Goal: Information Seeking & Learning: Learn about a topic

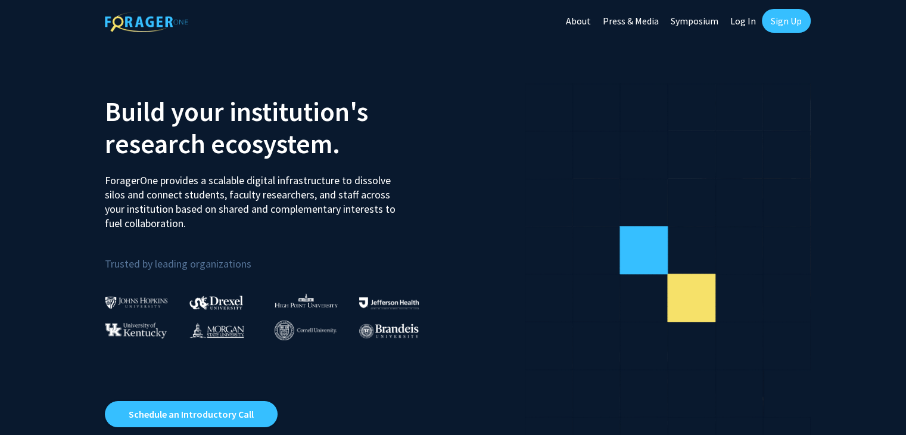
click at [741, 21] on link "Log In" at bounding box center [743, 21] width 38 height 42
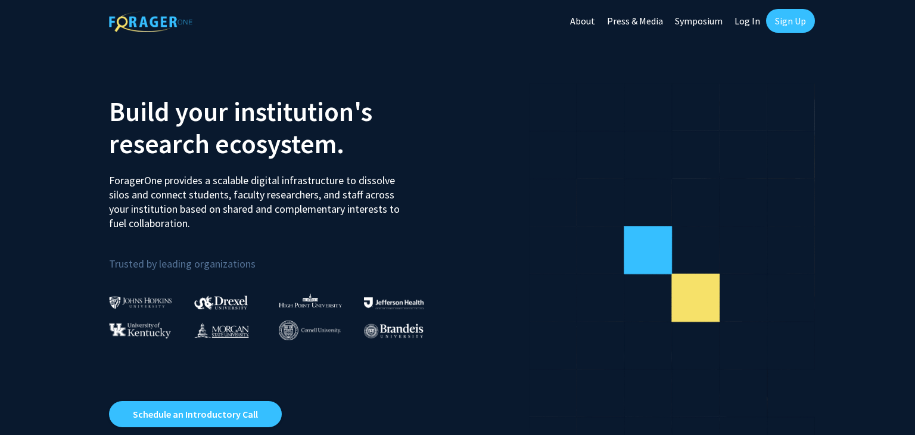
select select
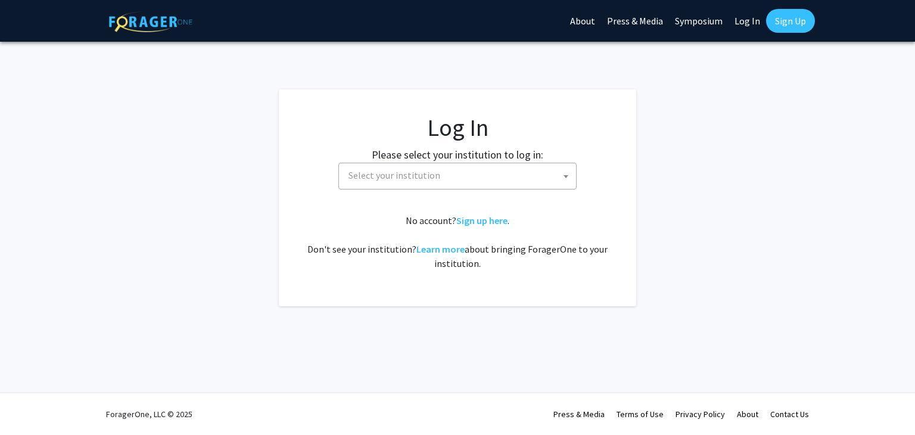
click at [465, 175] on span "Select your institution" at bounding box center [460, 175] width 232 height 24
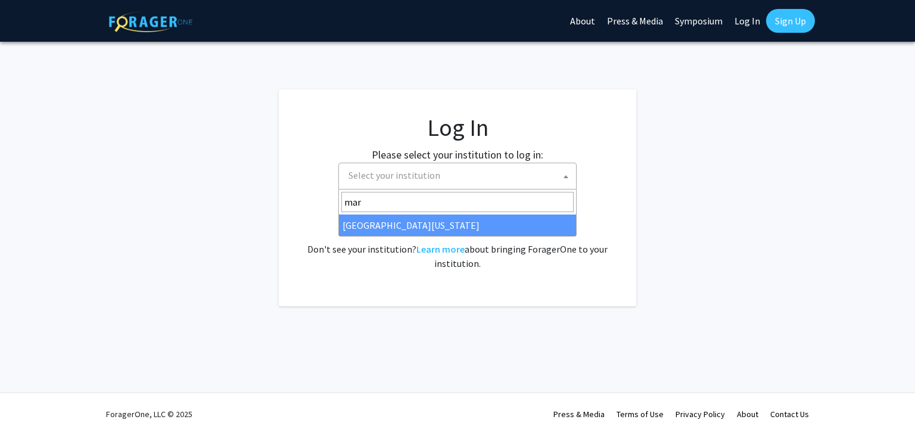
type input "mar"
select select "31"
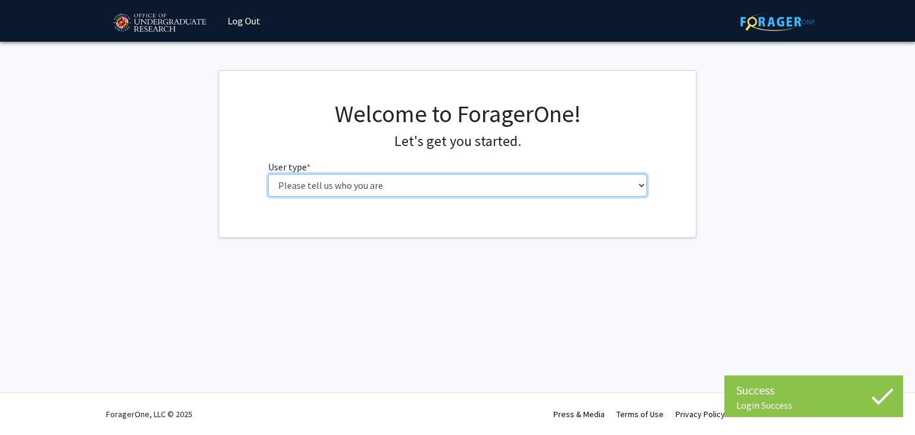
click at [288, 180] on select "Please tell us who you are Undergraduate Student Master's Student Doctoral Cand…" at bounding box center [457, 185] width 379 height 23
select select "1: undergrad"
click at [268, 174] on select "Please tell us who you are Undergraduate Student Master's Student Doctoral Cand…" at bounding box center [457, 185] width 379 height 23
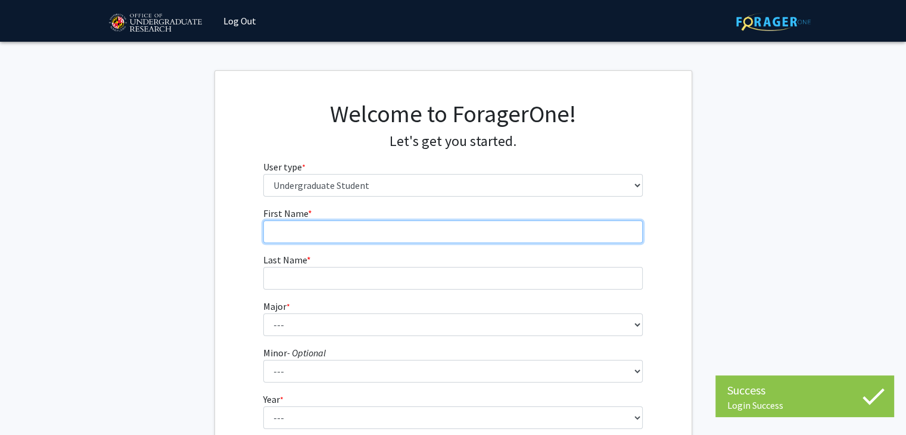
click at [401, 222] on input "First Name * required" at bounding box center [452, 231] width 379 height 23
type input "Aditya"
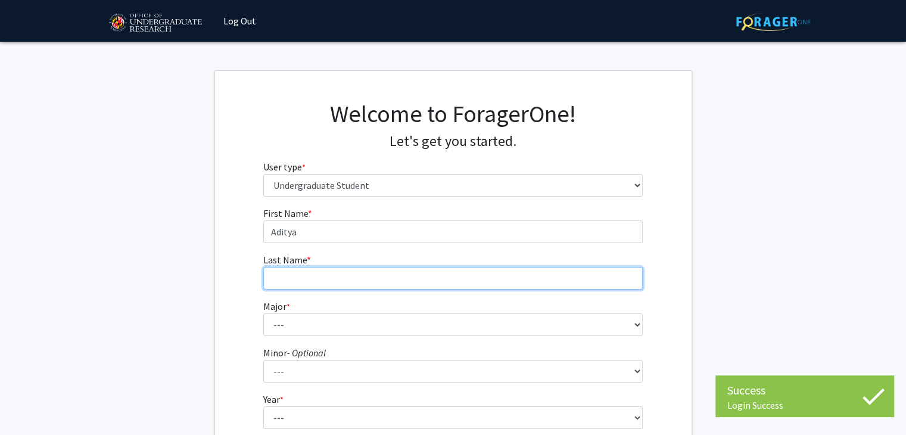
type input "Keswani"
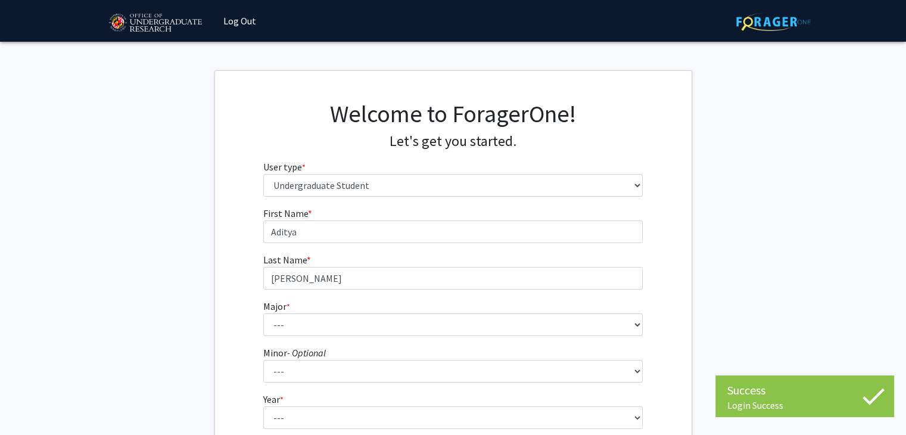
click at [391, 345] on fg-select "Minor - Optional --- Actuarial Mathematics Advanced Cybersecurity Experience fo…" at bounding box center [452, 363] width 379 height 37
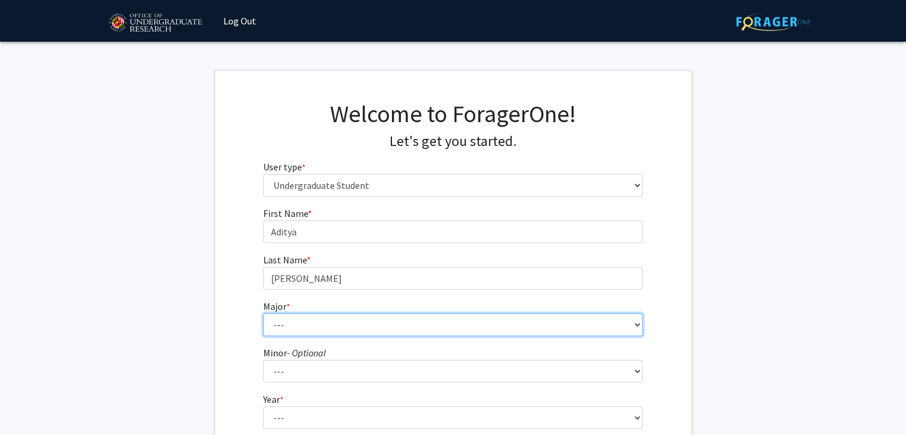
click at [391, 326] on select "--- Accounting Aerospace Engineering African American and Africana Studies Agri…" at bounding box center [452, 324] width 379 height 23
select select "27: 2328"
click at [263, 313] on select "--- Accounting Aerospace Engineering African American and Africana Studies Agri…" at bounding box center [452, 324] width 379 height 23
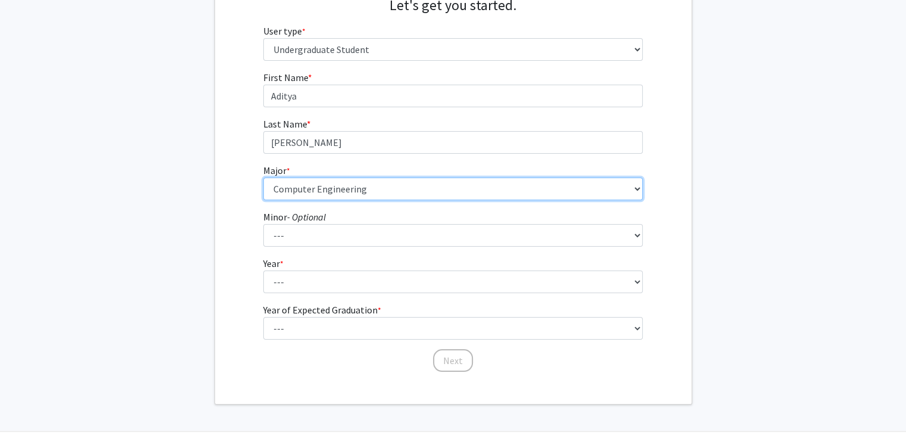
scroll to position [138, 0]
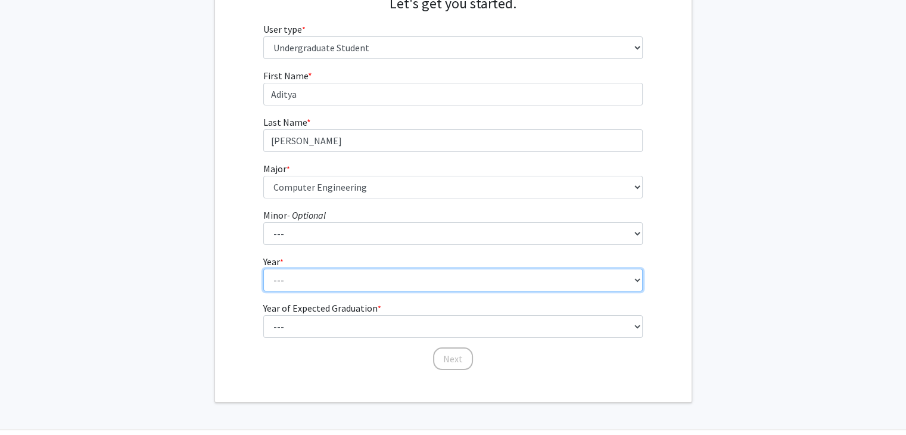
click at [324, 284] on select "--- First-year Sophomore Junior Senior Postbaccalaureate Certificate" at bounding box center [452, 280] width 379 height 23
select select "2: sophomore"
click at [263, 269] on select "--- First-year Sophomore Junior Senior Postbaccalaureate Certificate" at bounding box center [452, 280] width 379 height 23
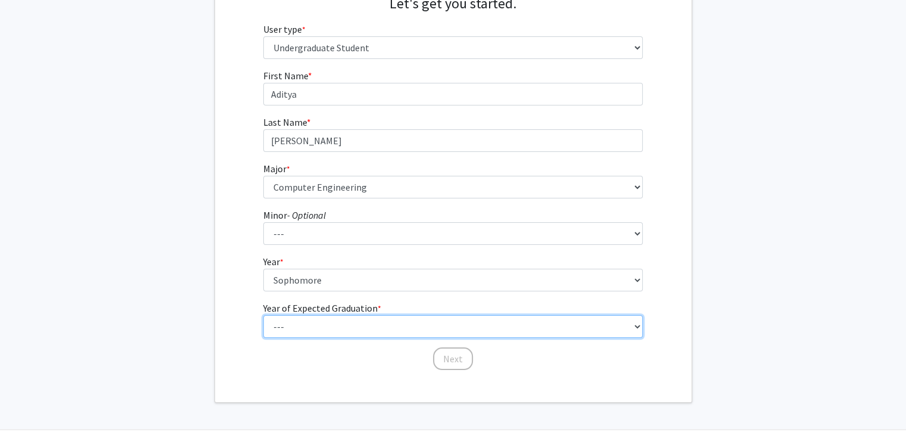
click at [315, 328] on select "--- 2025 2026 2027 2028 2029 2030 2031 2032 2033 2034" at bounding box center [452, 326] width 379 height 23
select select "4: 2028"
click at [263, 315] on select "--- 2025 2026 2027 2028 2029 2030 2031 2032 2033 2034" at bounding box center [452, 326] width 379 height 23
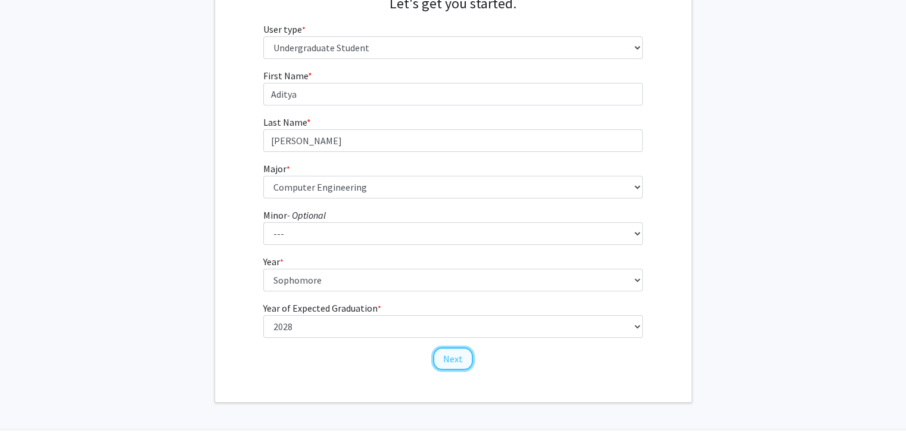
click at [450, 364] on button "Next" at bounding box center [453, 358] width 40 height 23
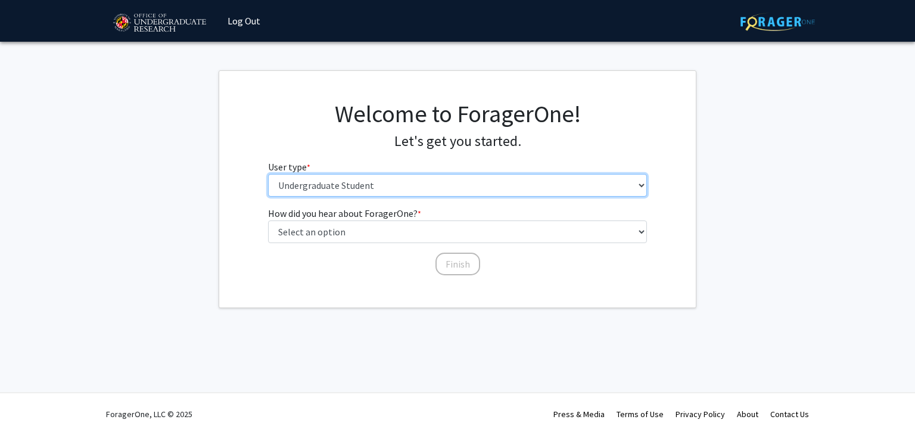
click at [390, 184] on select "Please tell us who you are Undergraduate Student Master's Student Doctoral Cand…" at bounding box center [457, 185] width 379 height 23
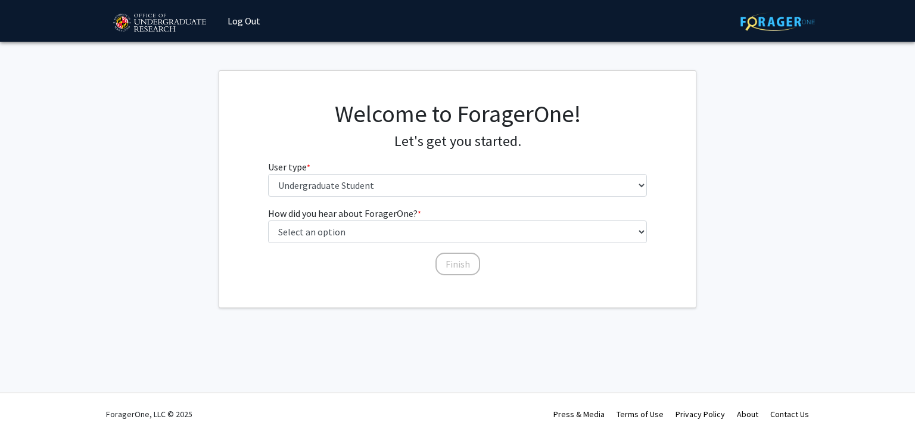
click at [157, 306] on fg-get-started "Welcome to ForagerOne! Let's get you started. User type * required Please tell …" at bounding box center [457, 189] width 915 height 238
click at [288, 243] on div "How did you hear about ForagerOne? * required Select an option Peer/student rec…" at bounding box center [457, 235] width 379 height 58
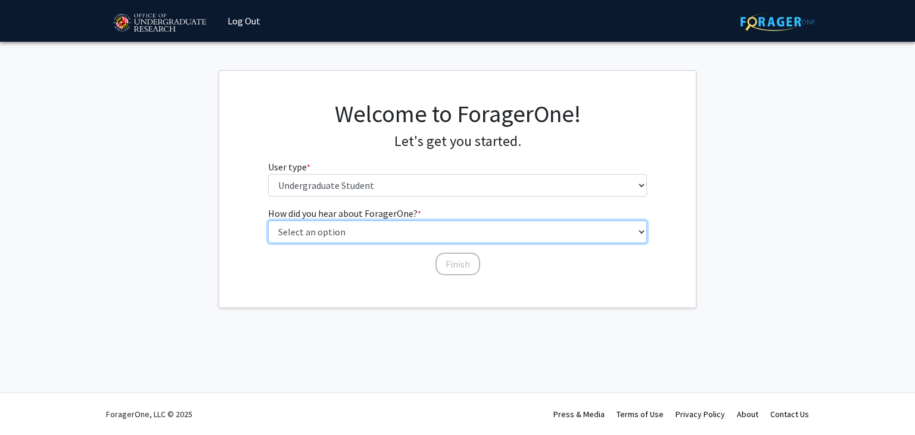
click at [303, 229] on select "Select an option Peer/student recommendation Faculty/staff recommendation Unive…" at bounding box center [457, 231] width 379 height 23
select select "3: university_website"
click at [268, 220] on select "Select an option Peer/student recommendation Faculty/staff recommendation Unive…" at bounding box center [457, 231] width 379 height 23
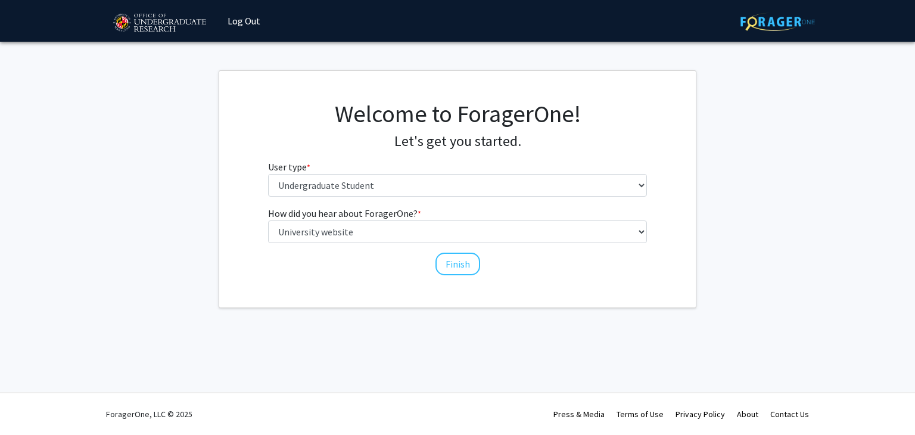
click at [434, 251] on div "How did you hear about ForagerOne? * required Select an option Peer/student rec…" at bounding box center [457, 235] width 379 height 58
click at [442, 256] on button "Finish" at bounding box center [457, 264] width 45 height 23
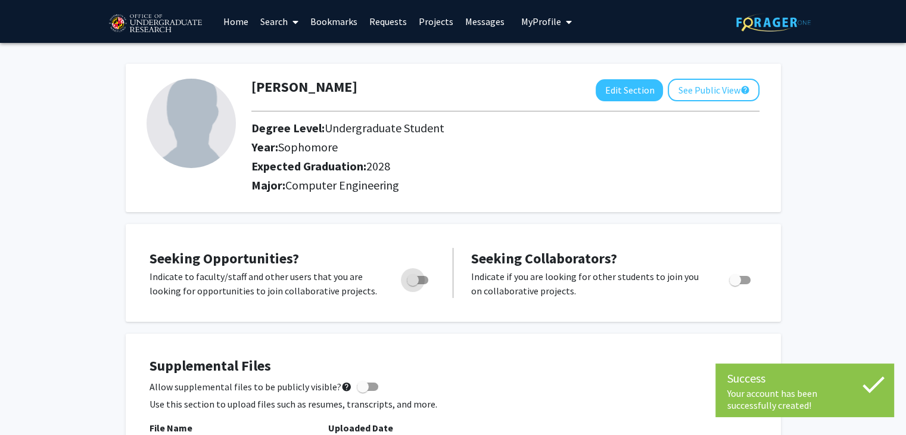
click at [419, 282] on span "Toggle" at bounding box center [417, 280] width 21 height 8
click at [413, 284] on input "Are you actively seeking opportunities?" at bounding box center [412, 284] width 1 height 1
checkbox input "true"
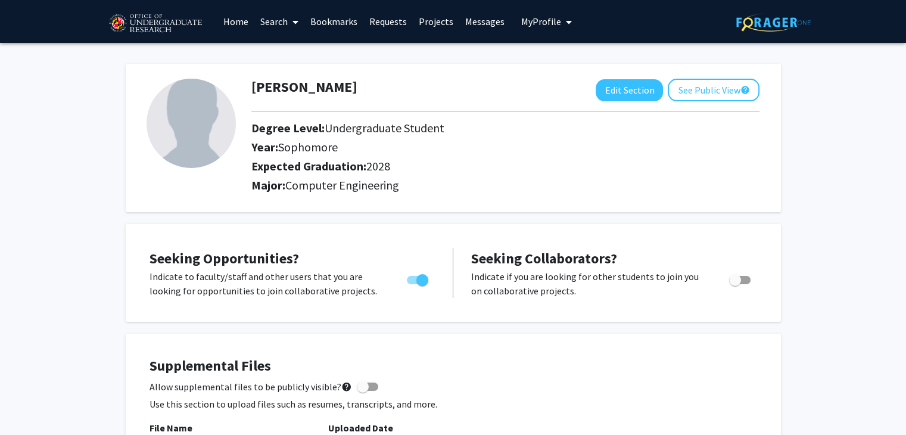
click at [269, 24] on link "Search" at bounding box center [279, 22] width 50 height 42
click at [280, 54] on span "Faculty/Staff" at bounding box center [298, 55] width 88 height 24
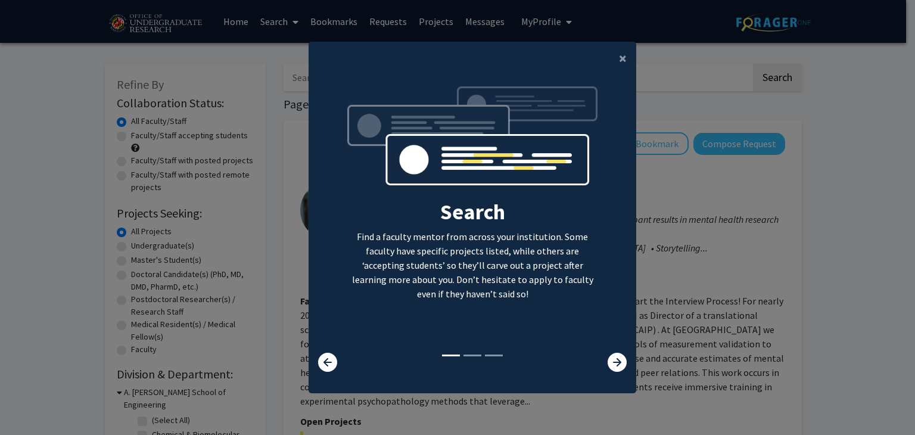
scroll to position [12, 0]
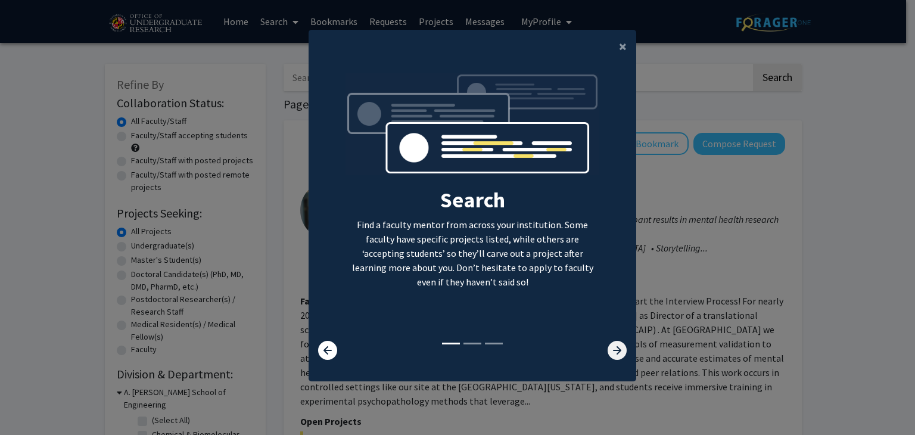
click at [612, 356] on icon at bounding box center [617, 350] width 19 height 19
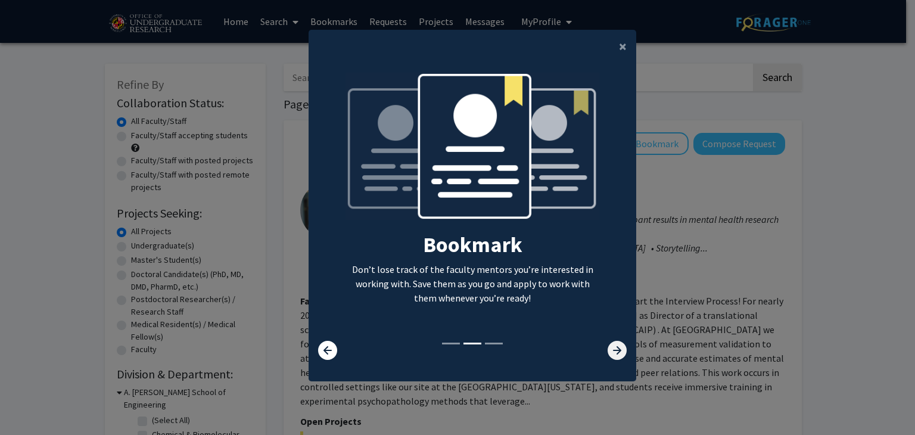
click at [608, 348] on icon at bounding box center [617, 350] width 19 height 19
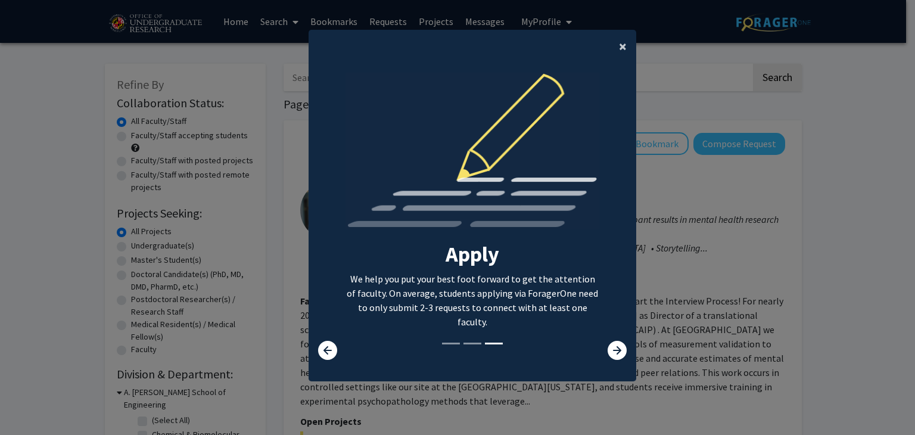
click at [619, 49] on span "×" at bounding box center [623, 46] width 8 height 18
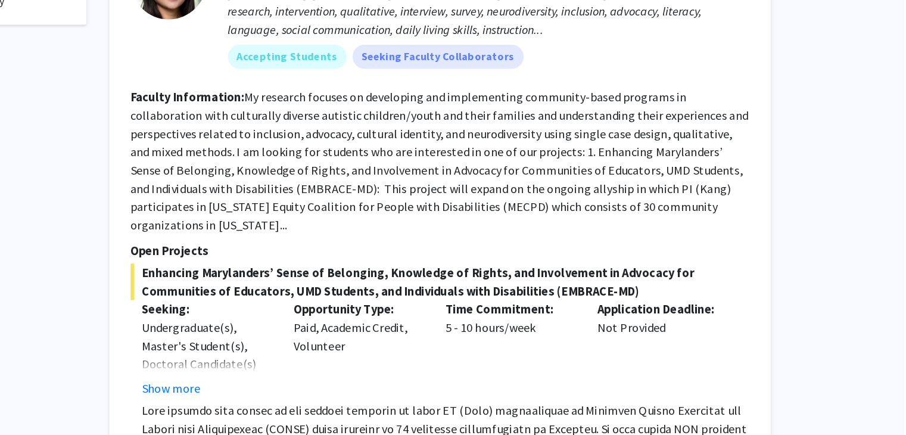
scroll to position [638, 0]
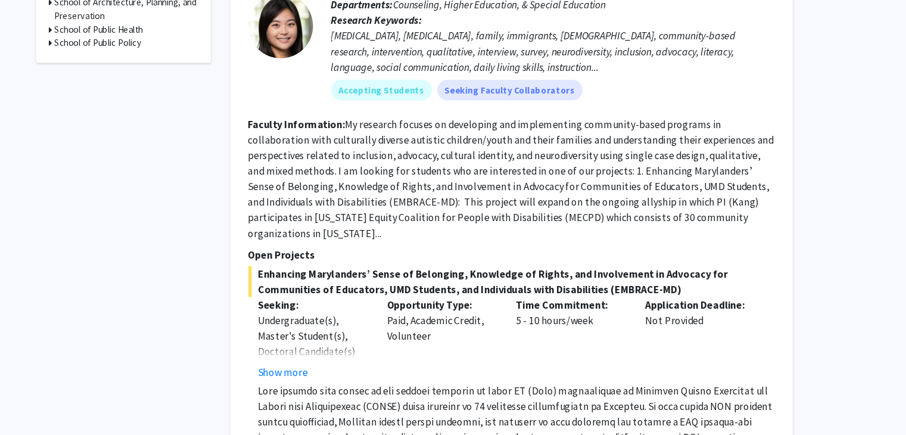
drag, startPoint x: 481, startPoint y: 323, endPoint x: 426, endPoint y: 314, distance: 55.6
click at [426, 314] on div "Opportunity Type: Paid, Academic Credit, Volunteer" at bounding box center [478, 345] width 119 height 76
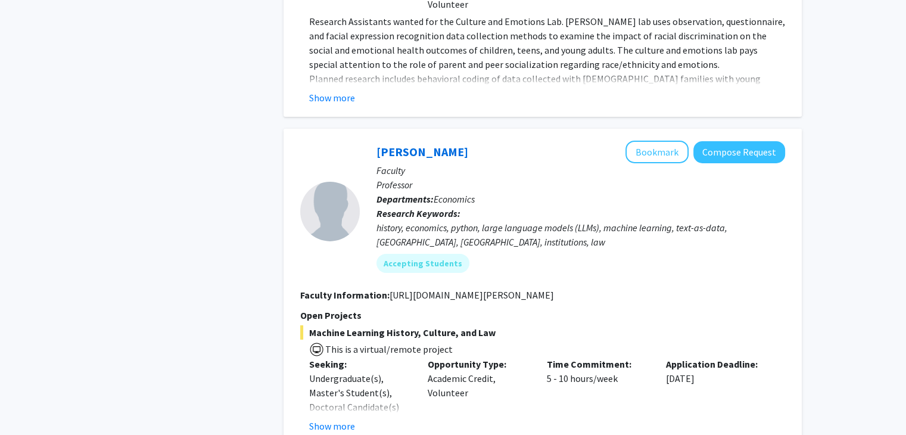
scroll to position [3974, 0]
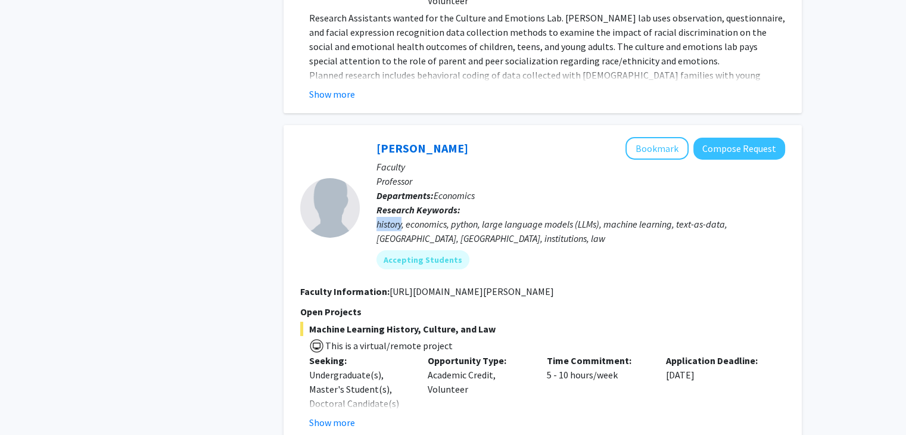
drag, startPoint x: 400, startPoint y: 165, endPoint x: 521, endPoint y: 154, distance: 121.4
click at [521, 203] on p "Research Keywords: history, economics, python, large language models (LLMs), ma…" at bounding box center [580, 224] width 409 height 43
click at [550, 217] on div "history, economics, python, large language models (LLMs), machine learning, tex…" at bounding box center [580, 231] width 409 height 29
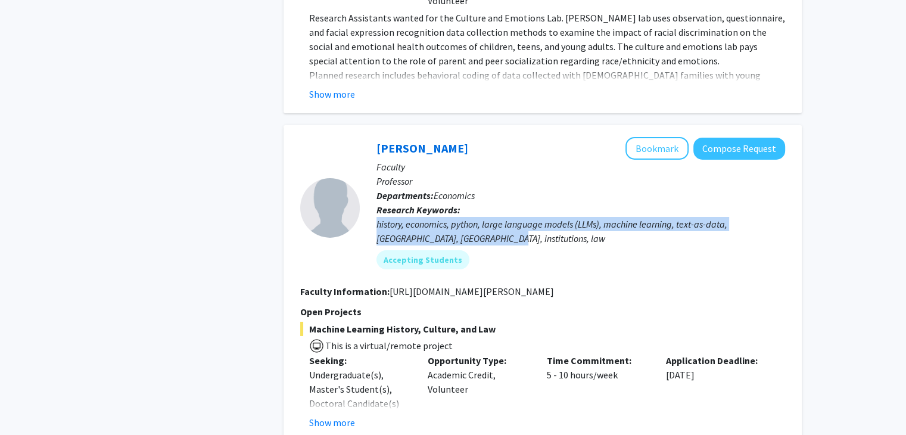
drag, startPoint x: 534, startPoint y: 172, endPoint x: 373, endPoint y: 163, distance: 160.5
click at [373, 163] on div "Peter Murrell Bookmark Compose Request Faculty Professor Departments: Economics…" at bounding box center [572, 207] width 425 height 141
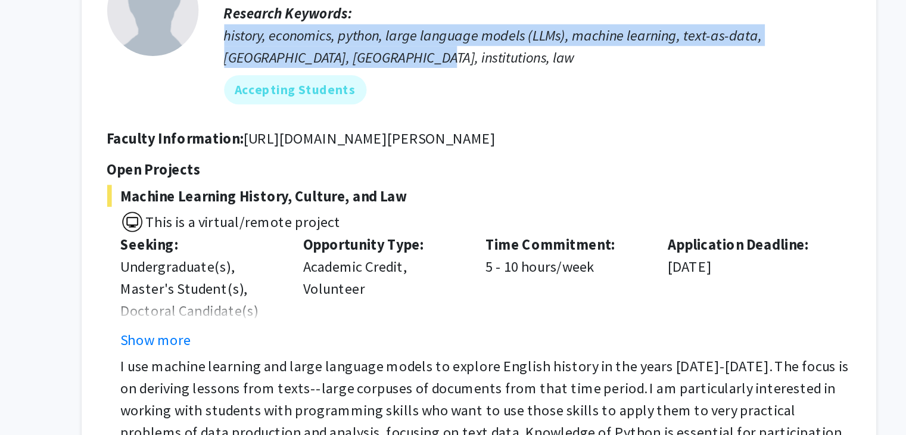
scroll to position [4092, 0]
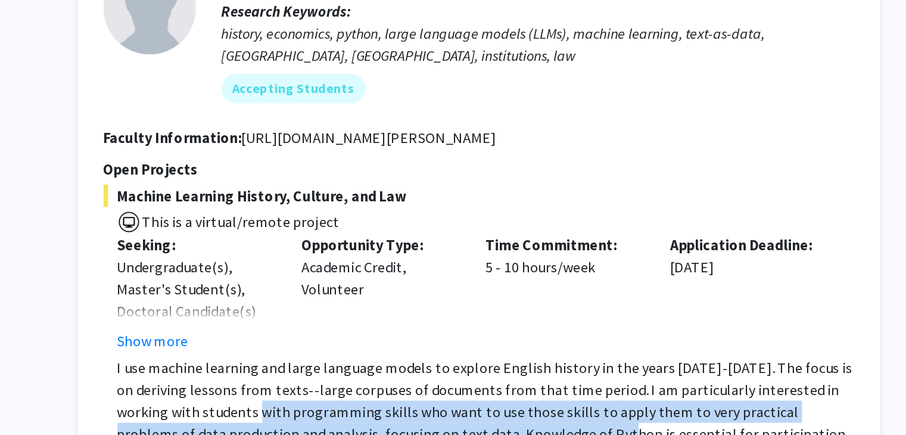
drag, startPoint x: 381, startPoint y: 285, endPoint x: 587, endPoint y: 304, distance: 206.3
click at [587, 315] on p "I use machine learning and large language models to explore English history in …" at bounding box center [547, 350] width 476 height 71
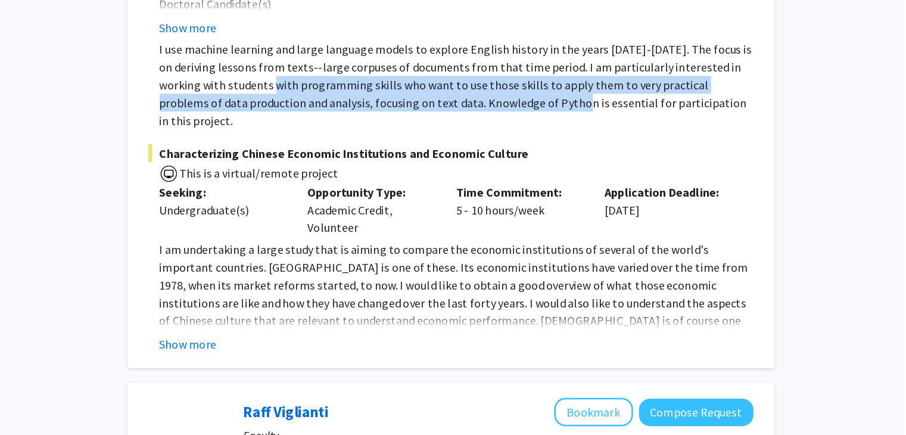
scroll to position [4334, 0]
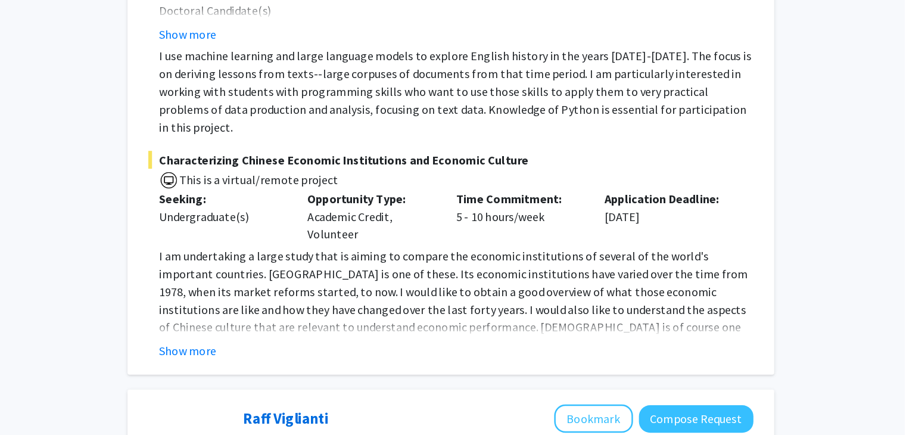
click at [333, 235] on fg-read-more "I am undertaking a large study that is aiming to compare the economic instituti…" at bounding box center [542, 279] width 485 height 91
click at [336, 310] on button "Show more" at bounding box center [332, 317] width 46 height 14
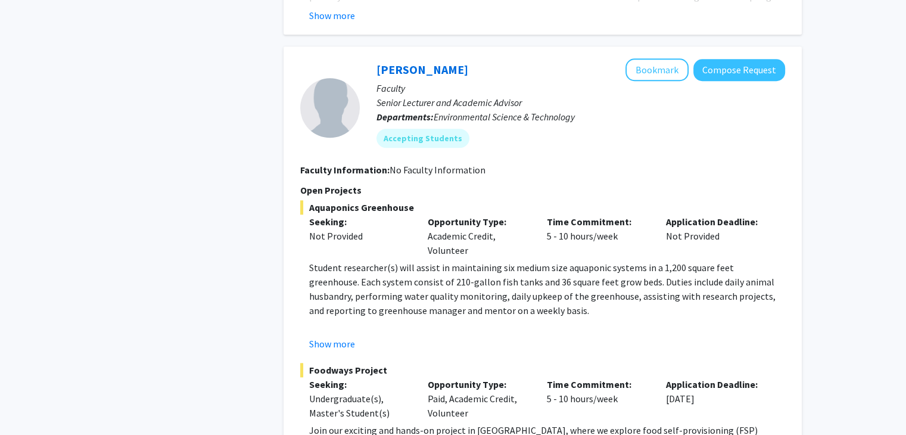
scroll to position [5750, 0]
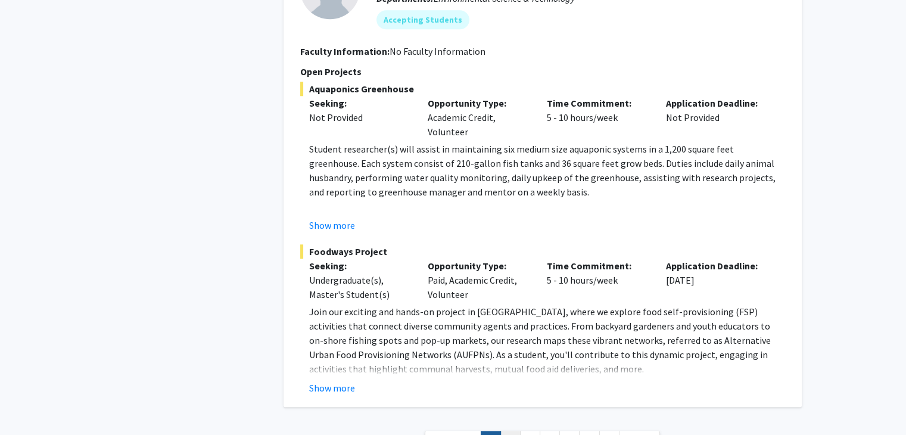
click at [515, 431] on link "2" at bounding box center [510, 441] width 20 height 21
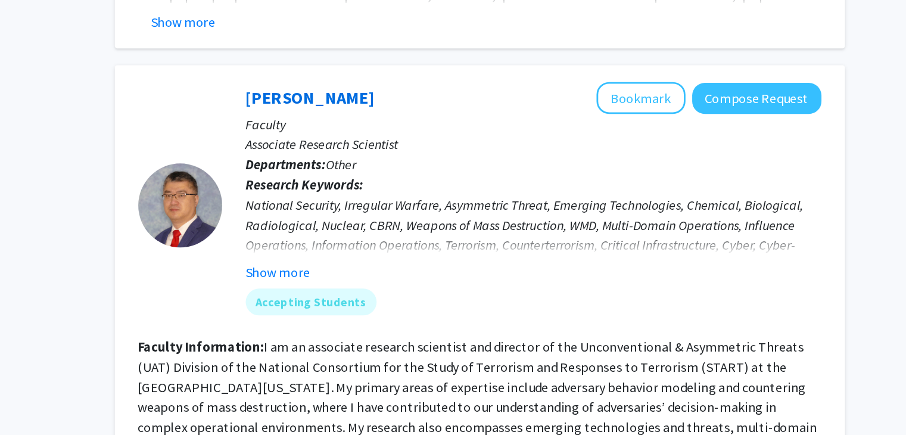
scroll to position [867, 0]
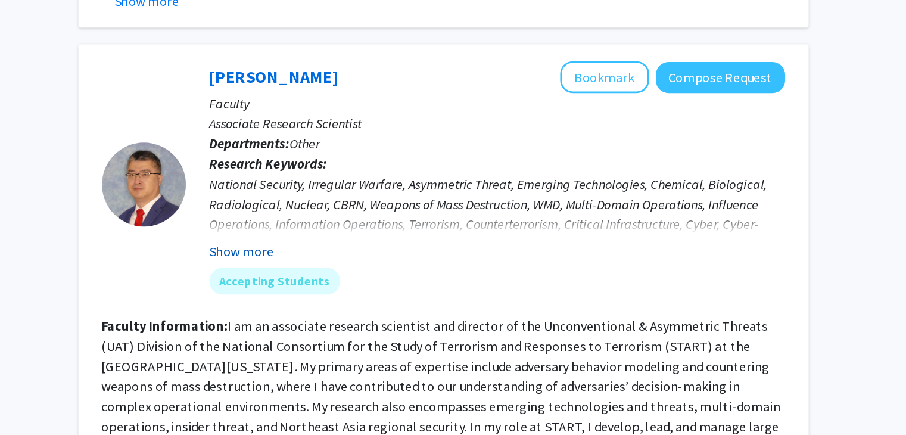
click at [405, 297] on button "Show more" at bounding box center [399, 304] width 46 height 14
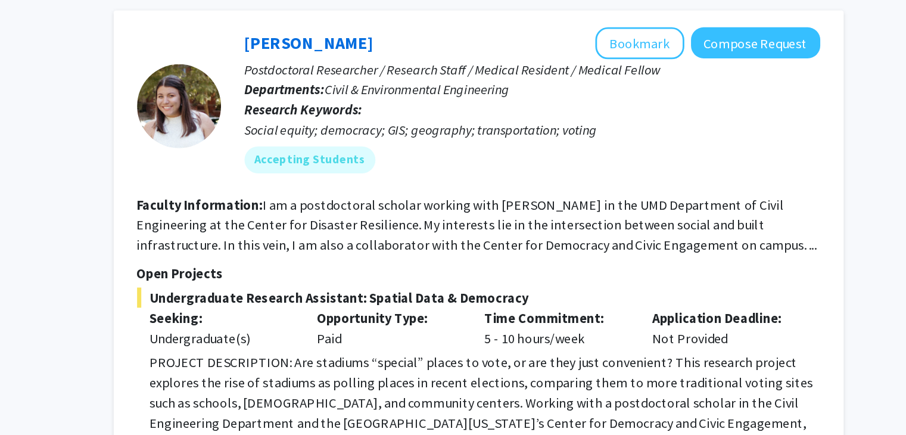
scroll to position [1429, 0]
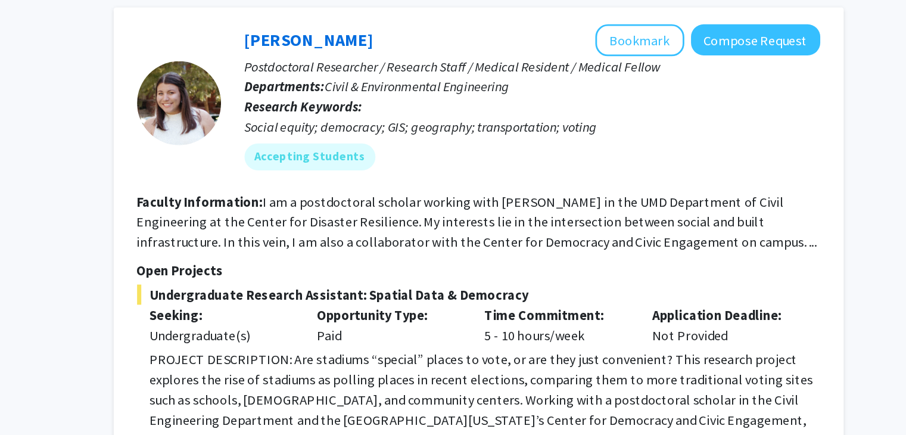
click at [397, 263] on fg-read-more "I am a postdoctoral scholar working with Dr. Deb Niemeier in the UMD Department…" at bounding box center [541, 283] width 483 height 41
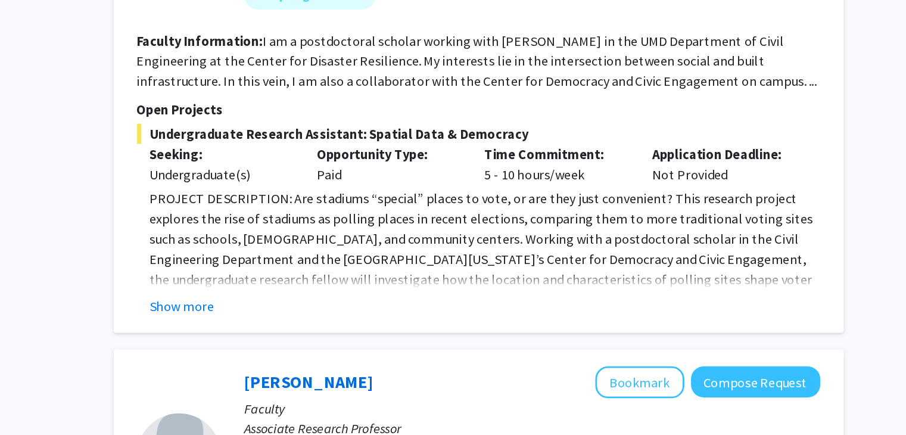
scroll to position [1548, 0]
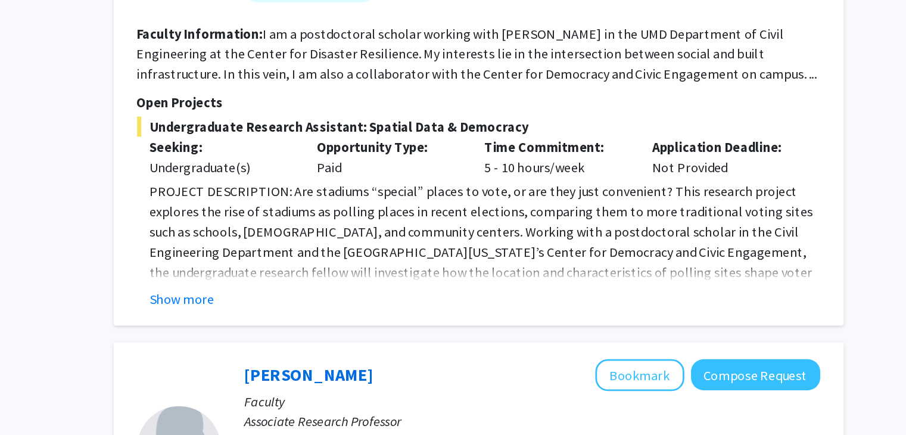
click at [332, 329] on div "Gretchen Bella Bookmark Compose Request Postdoctoral Researcher / Research Staf…" at bounding box center [543, 184] width 518 height 345
click at [332, 331] on button "Show more" at bounding box center [332, 338] width 46 height 14
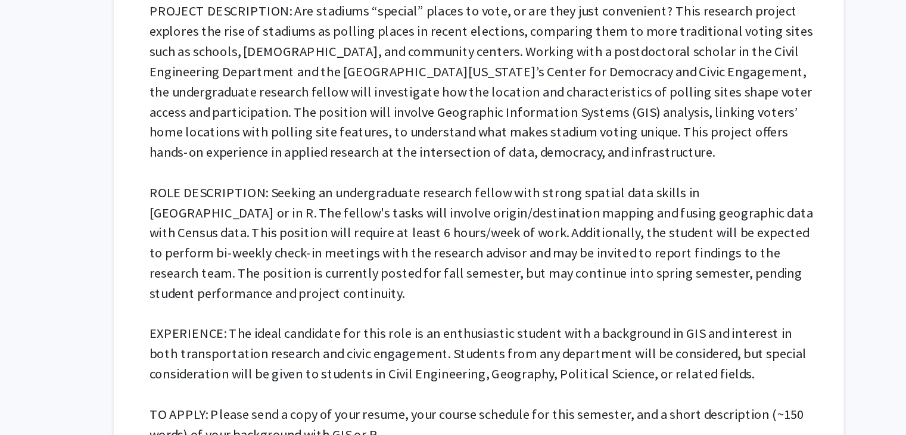
scroll to position [1730, 0]
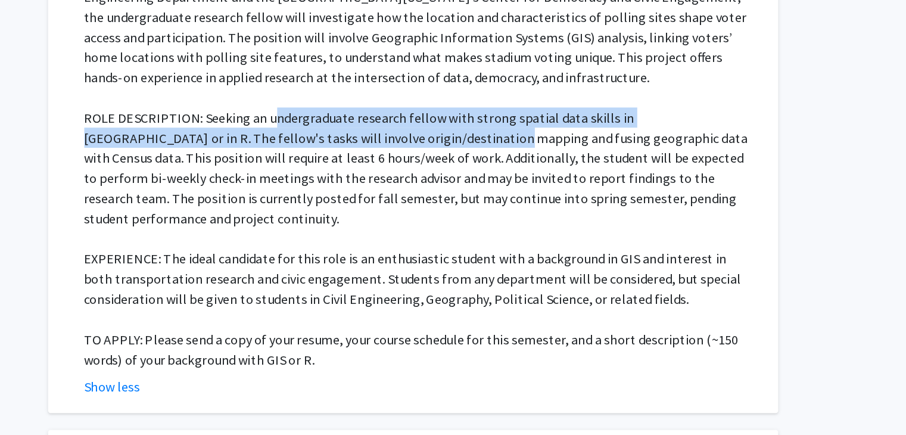
drag, startPoint x: 443, startPoint y: 196, endPoint x: 533, endPoint y: 212, distance: 91.4
click at [533, 212] on p "ROLE DESCRIPTION: Seeking an undergraduate research fellow with strong spatial …" at bounding box center [547, 245] width 476 height 86
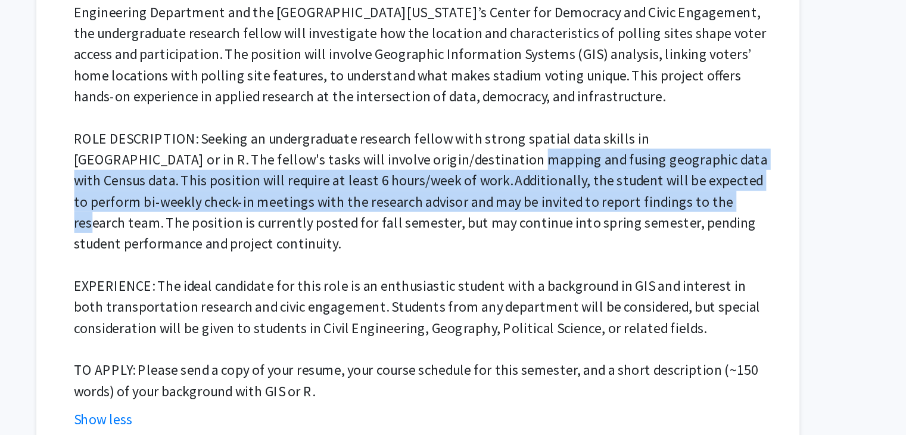
drag, startPoint x: 534, startPoint y: 206, endPoint x: 645, endPoint y: 230, distance: 113.3
click at [645, 230] on p "ROLE DESCRIPTION: Seeking an undergraduate research fellow with strong spatial …" at bounding box center [547, 245] width 476 height 86
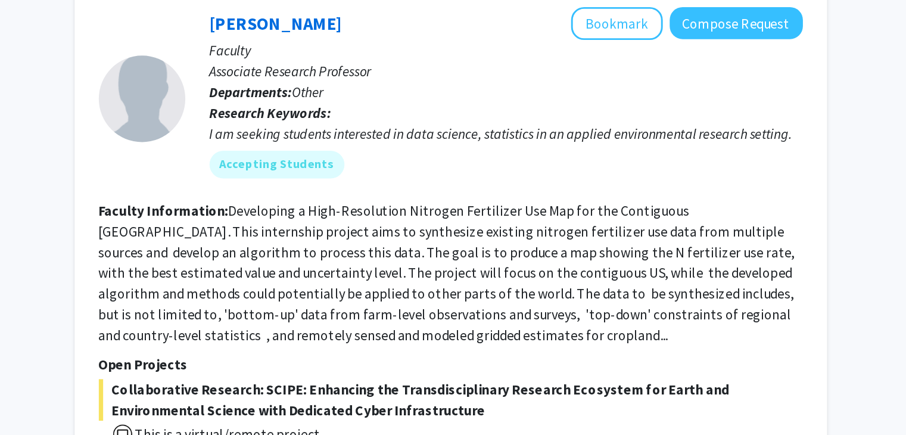
scroll to position [2034, 0]
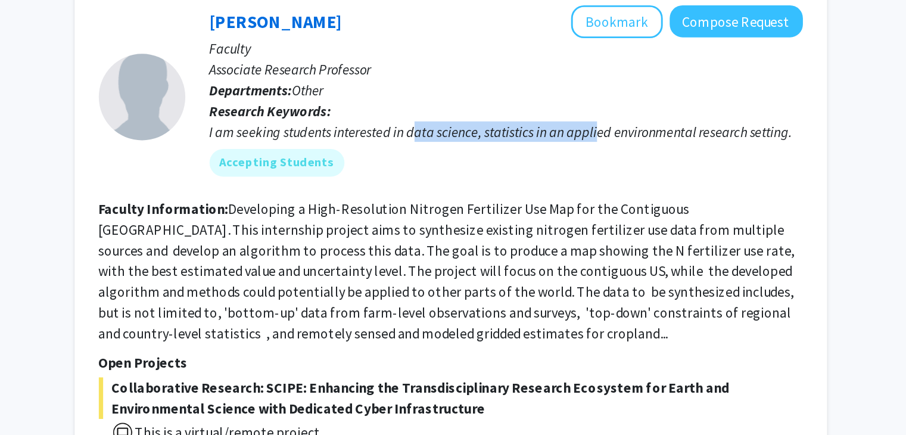
drag, startPoint x: 518, startPoint y: 197, endPoint x: 655, endPoint y: 191, distance: 136.5
click at [655, 219] on div "I am seeking students interested in data science, statistics in an applied envi…" at bounding box center [580, 226] width 409 height 14
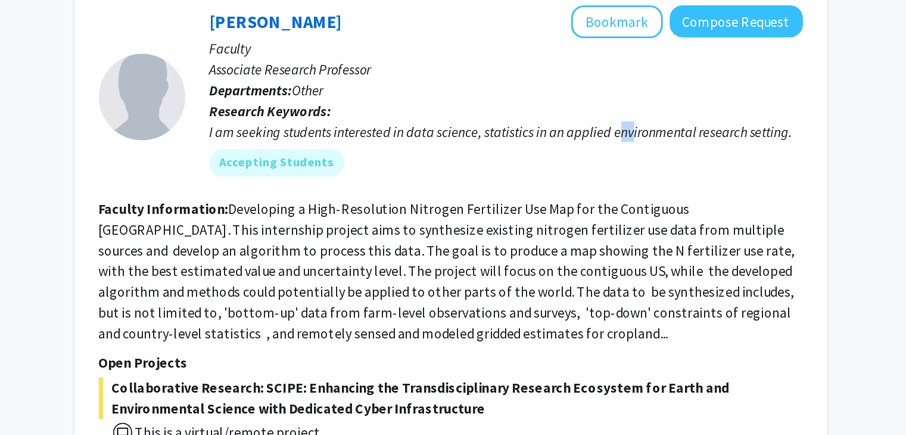
drag, startPoint x: 659, startPoint y: 191, endPoint x: 672, endPoint y: 194, distance: 13.4
click at [672, 219] on div "I am seeking students interested in data science, statistics in an applied envi…" at bounding box center [580, 226] width 409 height 14
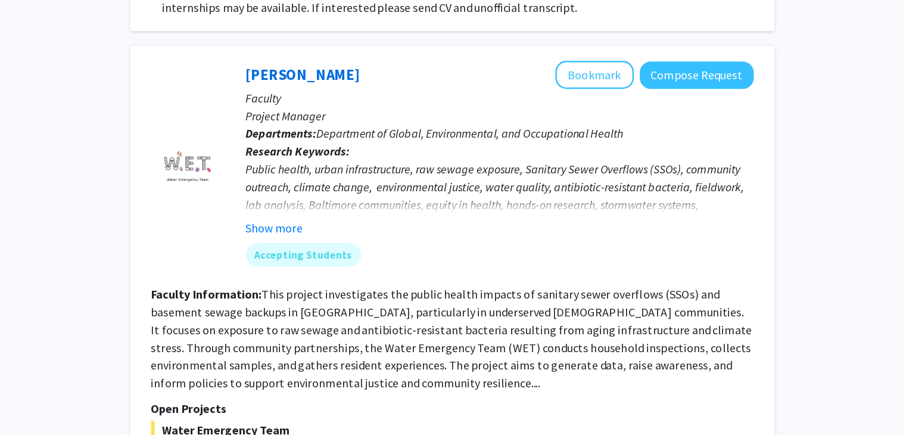
scroll to position [3672, 0]
click at [404, 177] on button "Show more" at bounding box center [399, 184] width 46 height 14
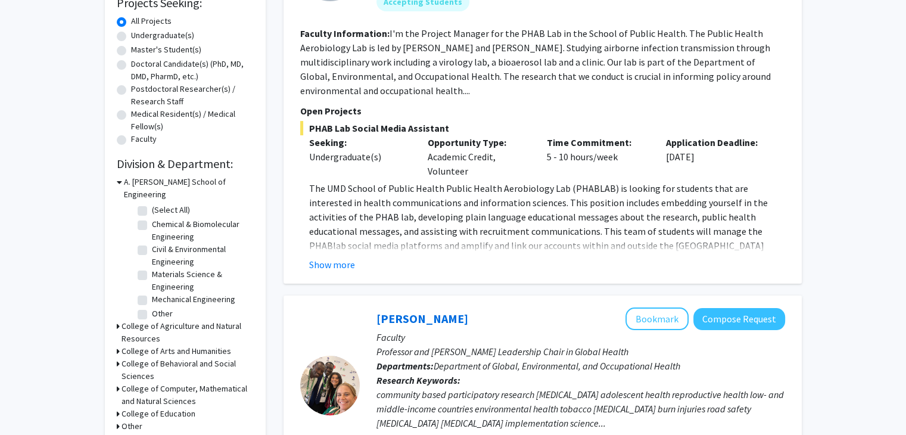
scroll to position [0, 0]
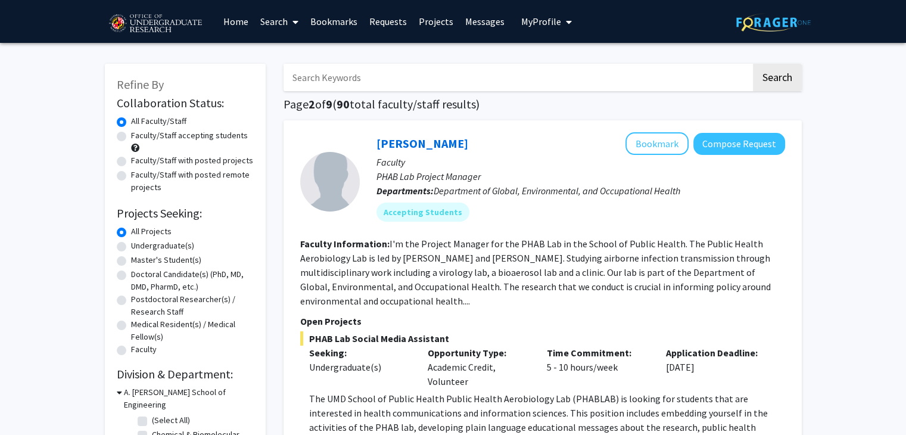
click at [198, 134] on label "Faculty/Staff accepting students" at bounding box center [189, 135] width 117 height 13
click at [139, 134] on input "Faculty/Staff accepting students" at bounding box center [135, 133] width 8 height 8
radio input "true"
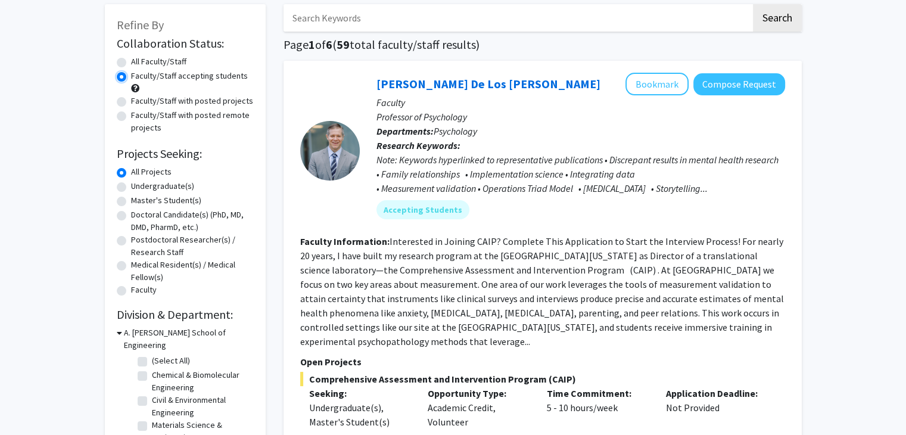
scroll to position [61, 0]
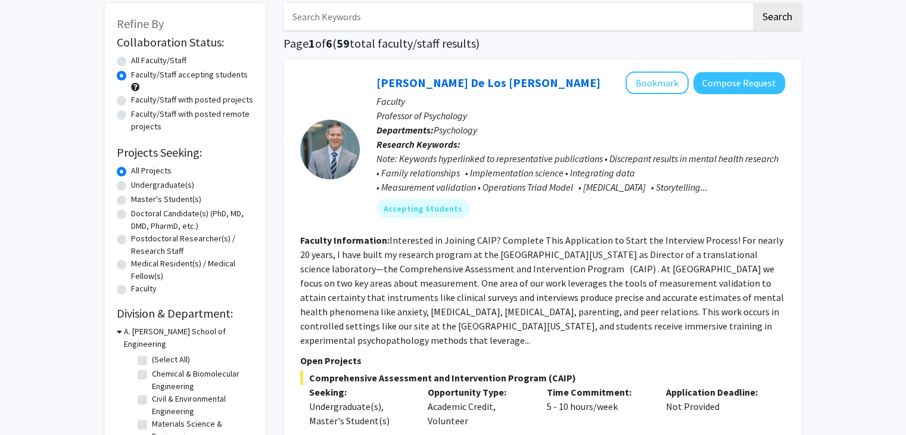
click at [154, 180] on label "Undergraduate(s)" at bounding box center [162, 185] width 63 height 13
click at [139, 180] on input "Undergraduate(s)" at bounding box center [135, 183] width 8 height 8
radio input "true"
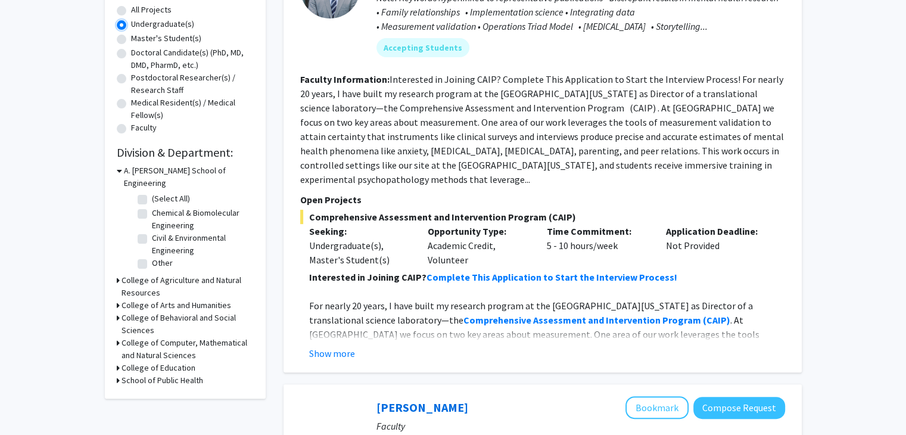
scroll to position [223, 0]
click at [151, 273] on h3 "College of Agriculture and Natural Resources" at bounding box center [188, 285] width 132 height 25
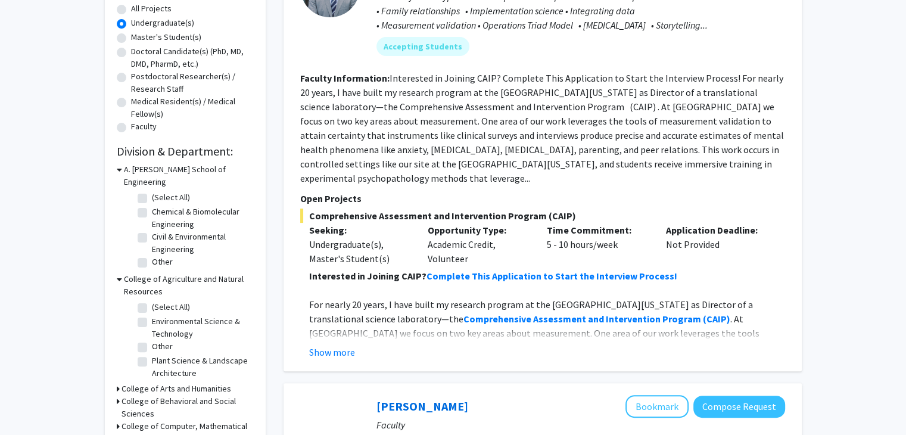
click at [151, 273] on h3 "College of Agriculture and Natural Resources" at bounding box center [189, 285] width 130 height 25
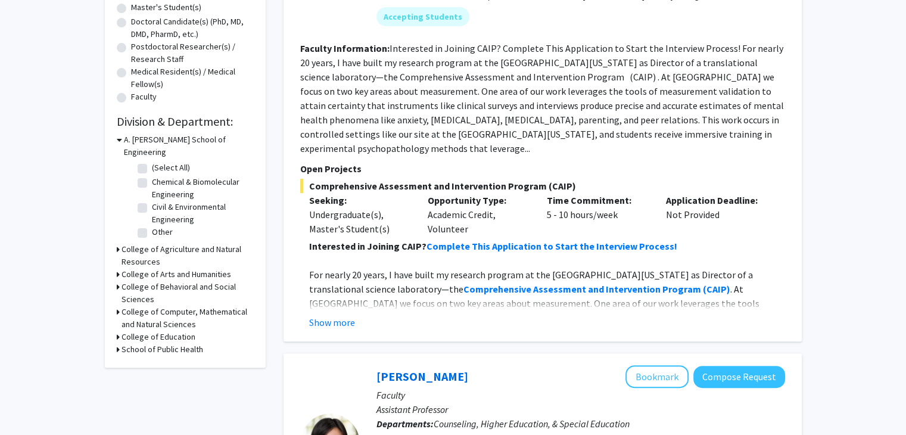
scroll to position [254, 0]
click at [148, 225] on fg-checkbox "Other Other" at bounding box center [194, 232] width 113 height 14
click at [152, 225] on label "Other" at bounding box center [162, 231] width 21 height 13
click at [152, 225] on input "Other" at bounding box center [156, 229] width 8 height 8
checkbox input "true"
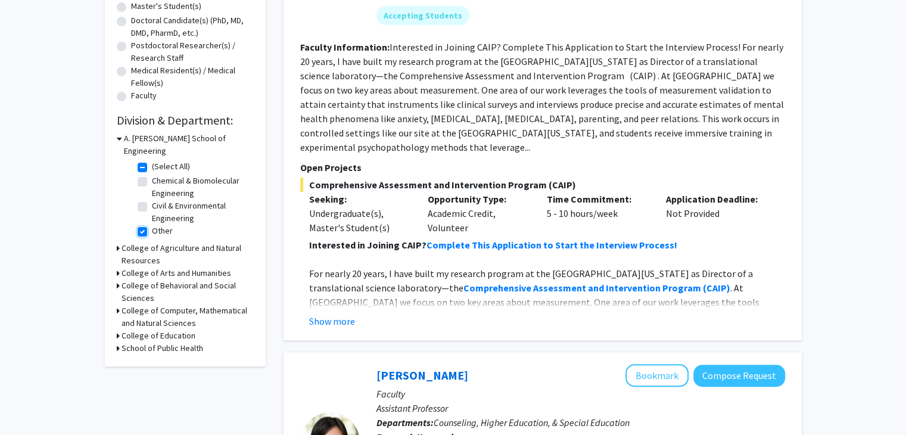
checkbox input "true"
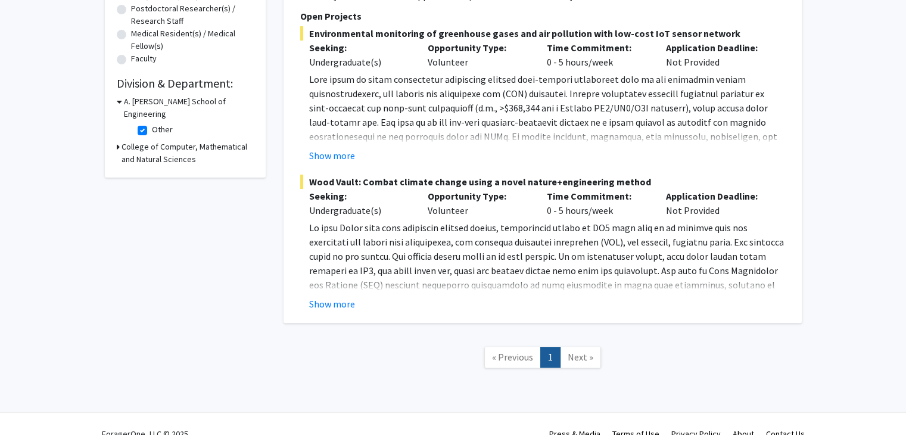
scroll to position [310, 0]
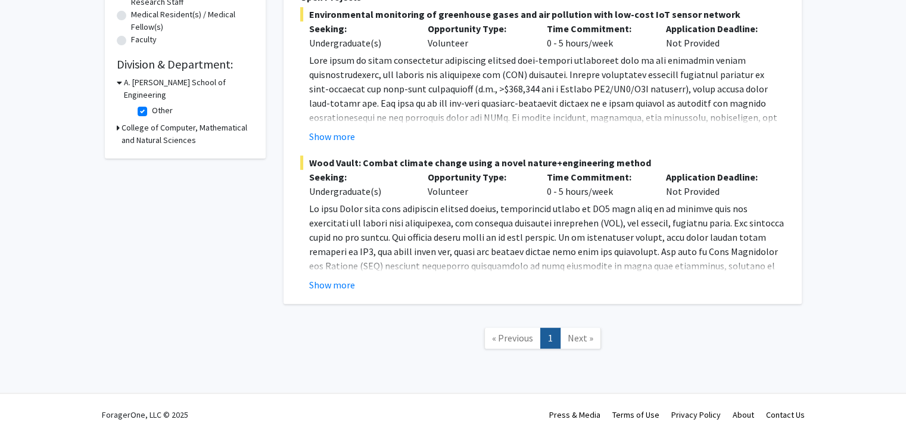
click at [583, 343] on link "Next »" at bounding box center [580, 338] width 41 height 21
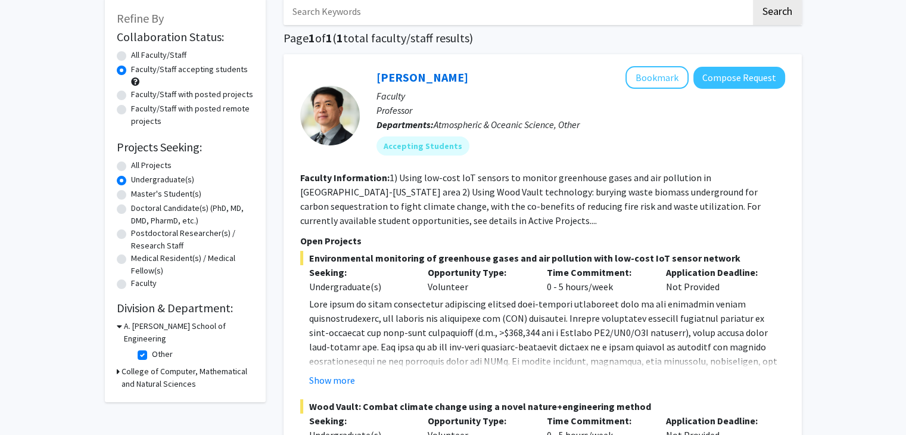
scroll to position [55, 0]
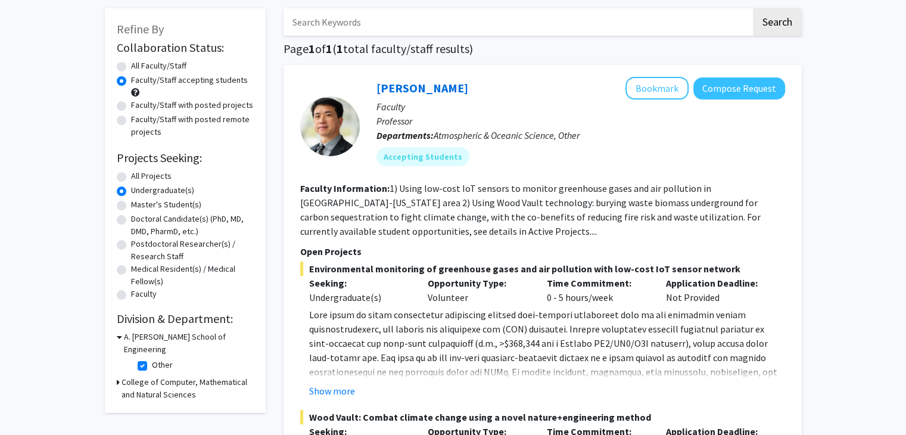
click at [136, 356] on fg-checkbox-list "Other Other" at bounding box center [194, 366] width 119 height 20
click at [152, 359] on label "Other" at bounding box center [162, 365] width 21 height 13
click at [152, 359] on input "Other" at bounding box center [156, 363] width 8 height 8
checkbox input "false"
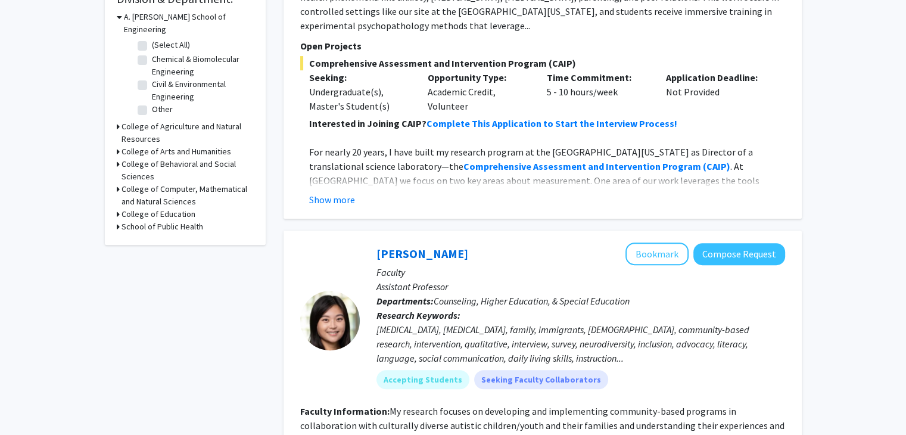
scroll to position [376, 0]
click at [140, 182] on h3 "College of Computer, Mathematical and Natural Sciences" at bounding box center [188, 194] width 132 height 25
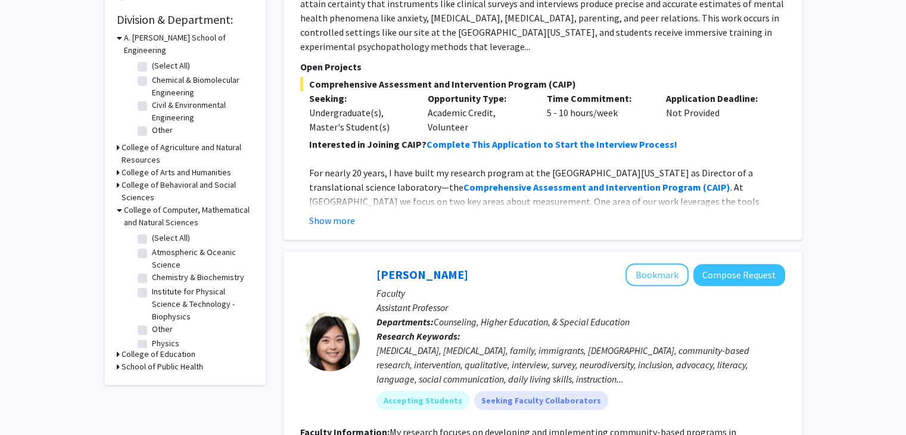
scroll to position [356, 0]
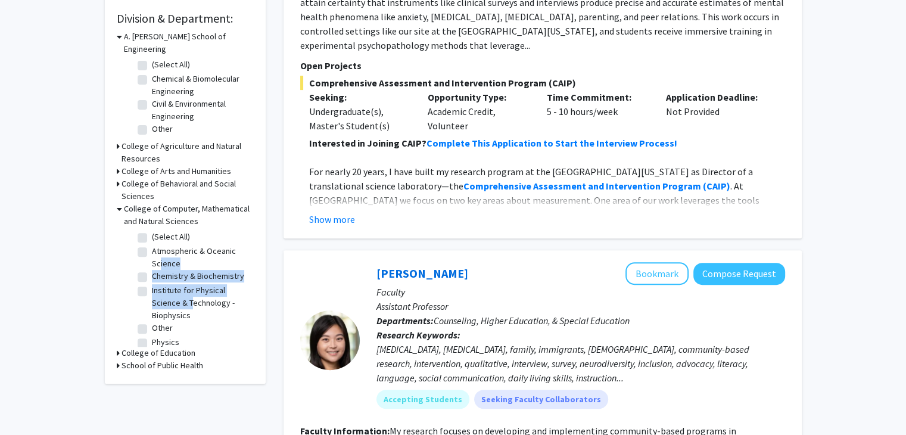
drag, startPoint x: 156, startPoint y: 256, endPoint x: 187, endPoint y: 296, distance: 50.5
click at [187, 296] on fg-checkbox-list "(Select All) (Select All) Atmospheric & Oceanic Science Atmospheric & Oceanic S…" at bounding box center [194, 291] width 119 height 126
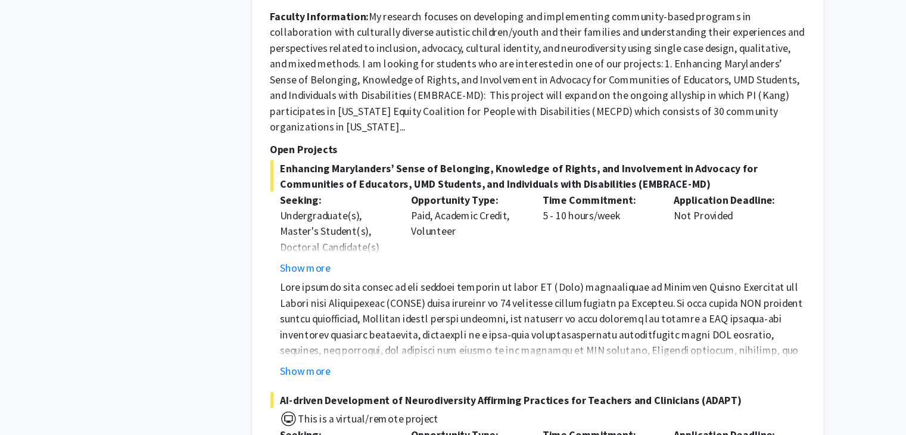
scroll to position [731, 0]
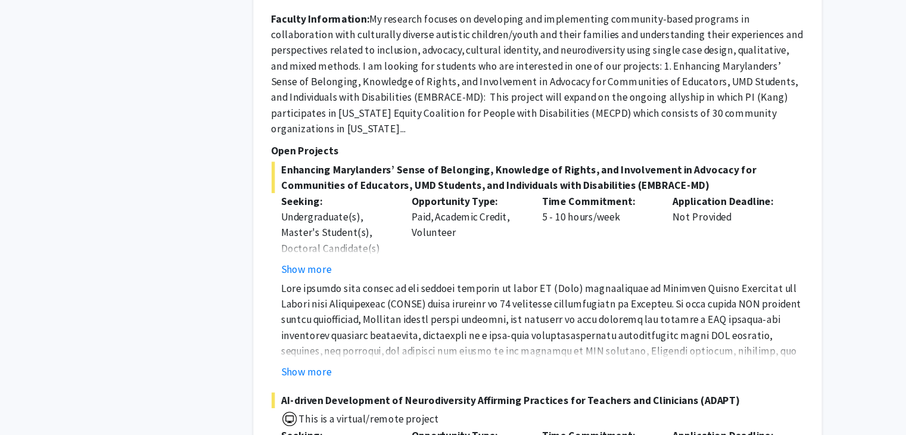
click at [586, 168] on p "Open Projects" at bounding box center [542, 175] width 485 height 14
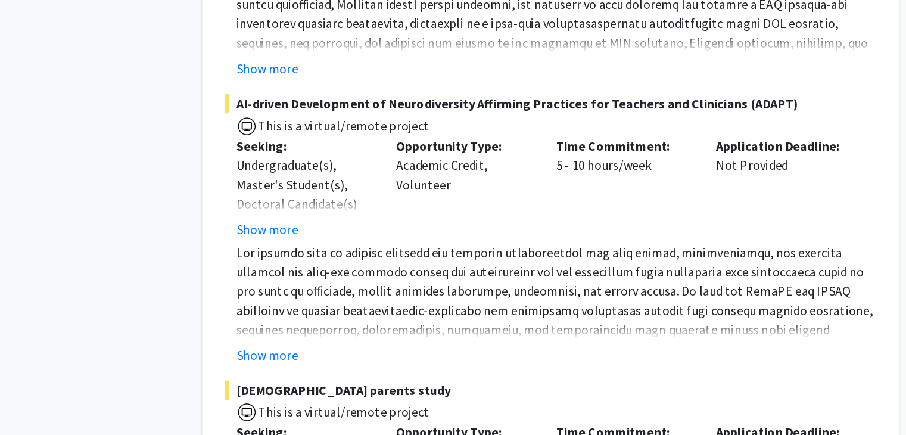
scroll to position [946, 0]
click at [335, 368] on button "Show more" at bounding box center [332, 375] width 46 height 14
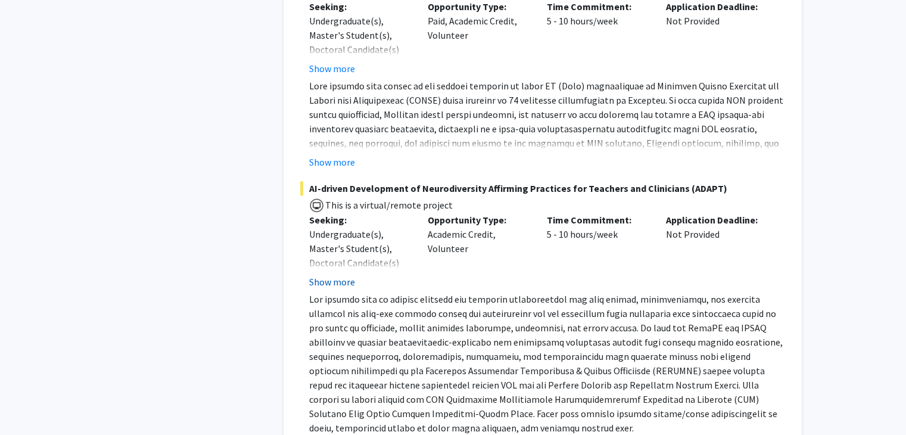
click at [336, 275] on button "Show more" at bounding box center [332, 282] width 46 height 14
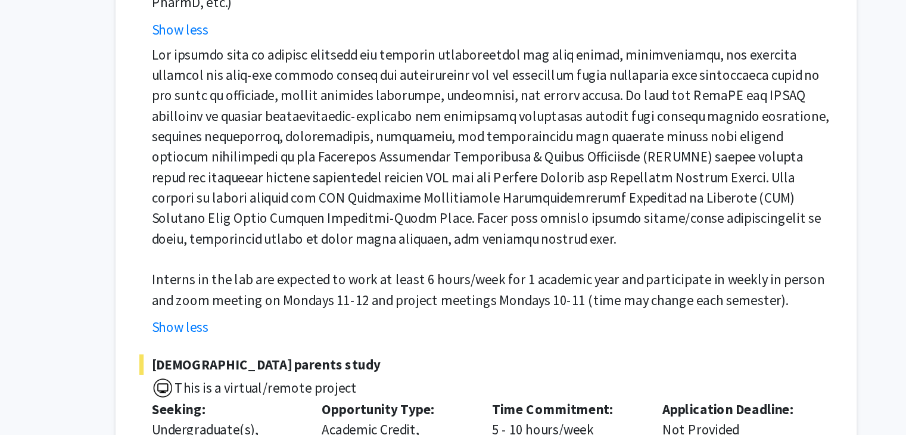
scroll to position [1105, 0]
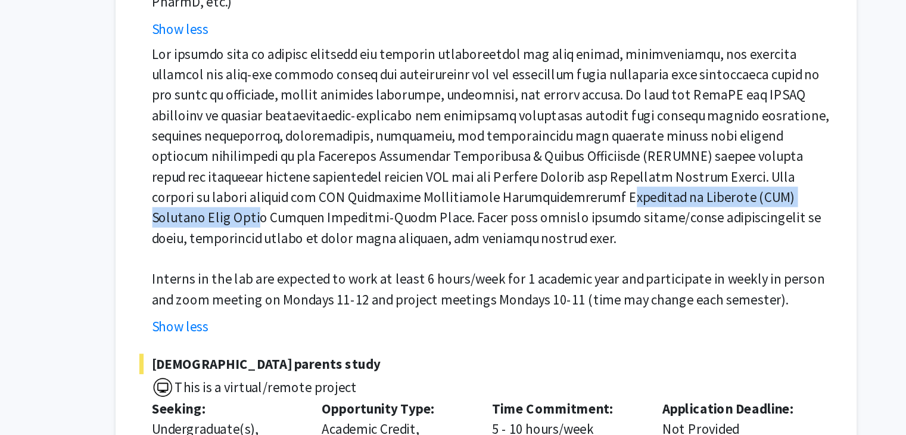
drag, startPoint x: 483, startPoint y: 250, endPoint x: 667, endPoint y: 250, distance: 184.7
click at [667, 250] on p at bounding box center [547, 232] width 476 height 143
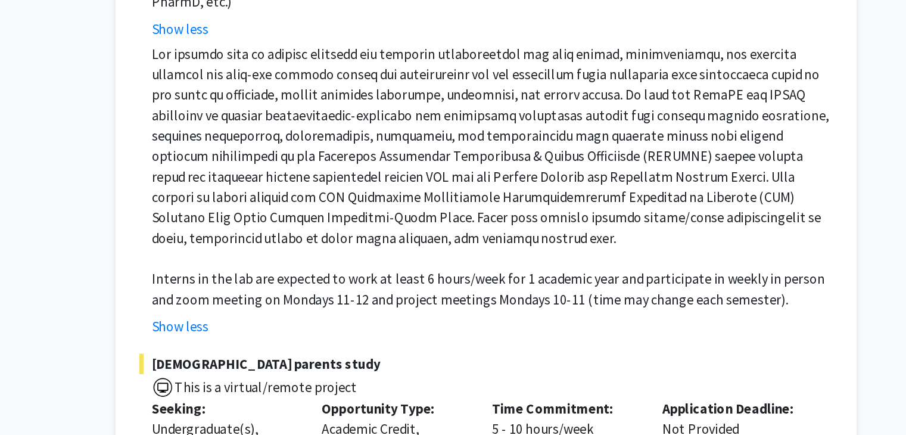
click at [496, 279] on p at bounding box center [547, 232] width 476 height 143
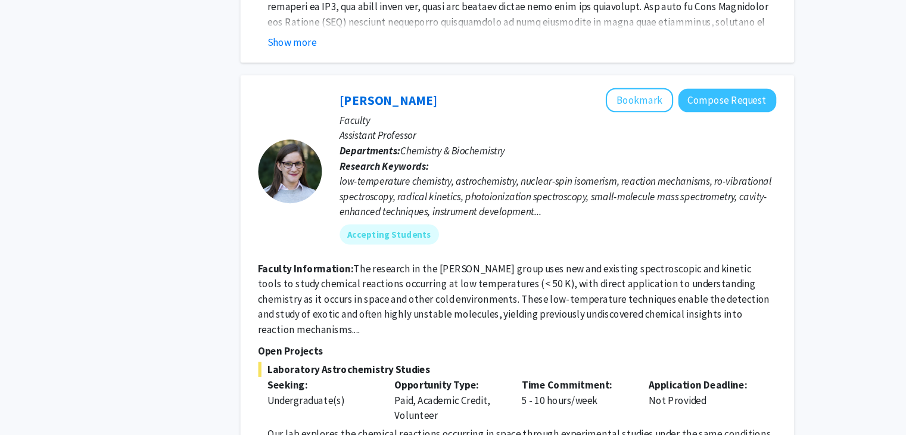
scroll to position [2053, 0]
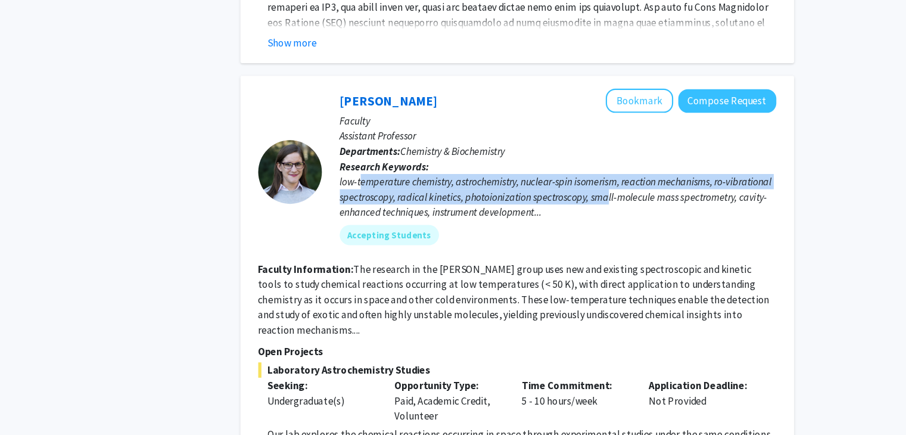
drag, startPoint x: 396, startPoint y: 182, endPoint x: 629, endPoint y: 192, distance: 233.1
click at [629, 192] on div "low-temperature chemistry, astrochemistry, nuclear-spin isomerism, reaction mec…" at bounding box center [580, 211] width 409 height 43
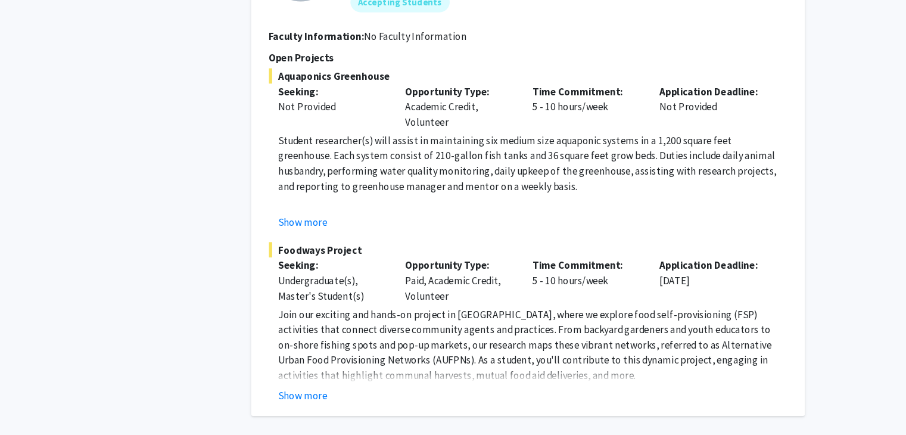
scroll to position [5764, 0]
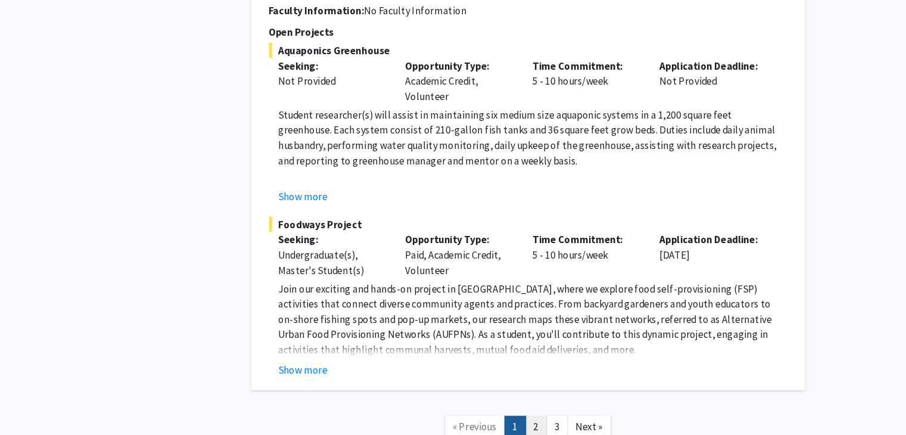
click at [541, 416] on link "2" at bounding box center [550, 426] width 20 height 21
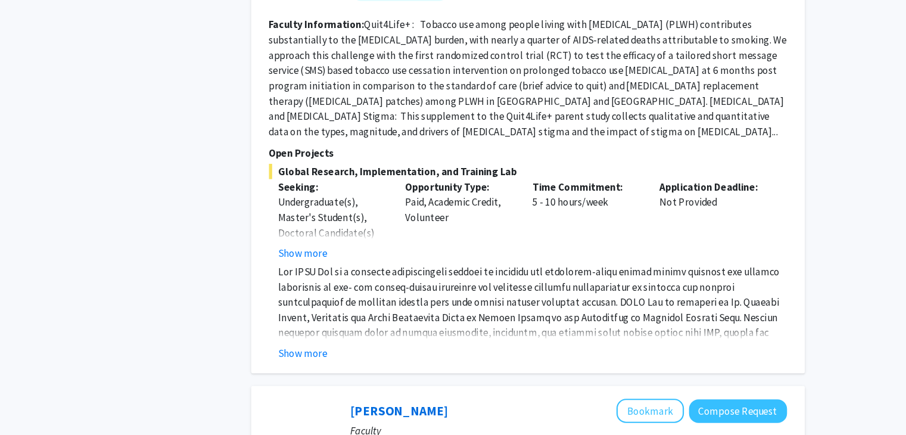
scroll to position [636, 0]
